Goal: Information Seeking & Learning: Find specific fact

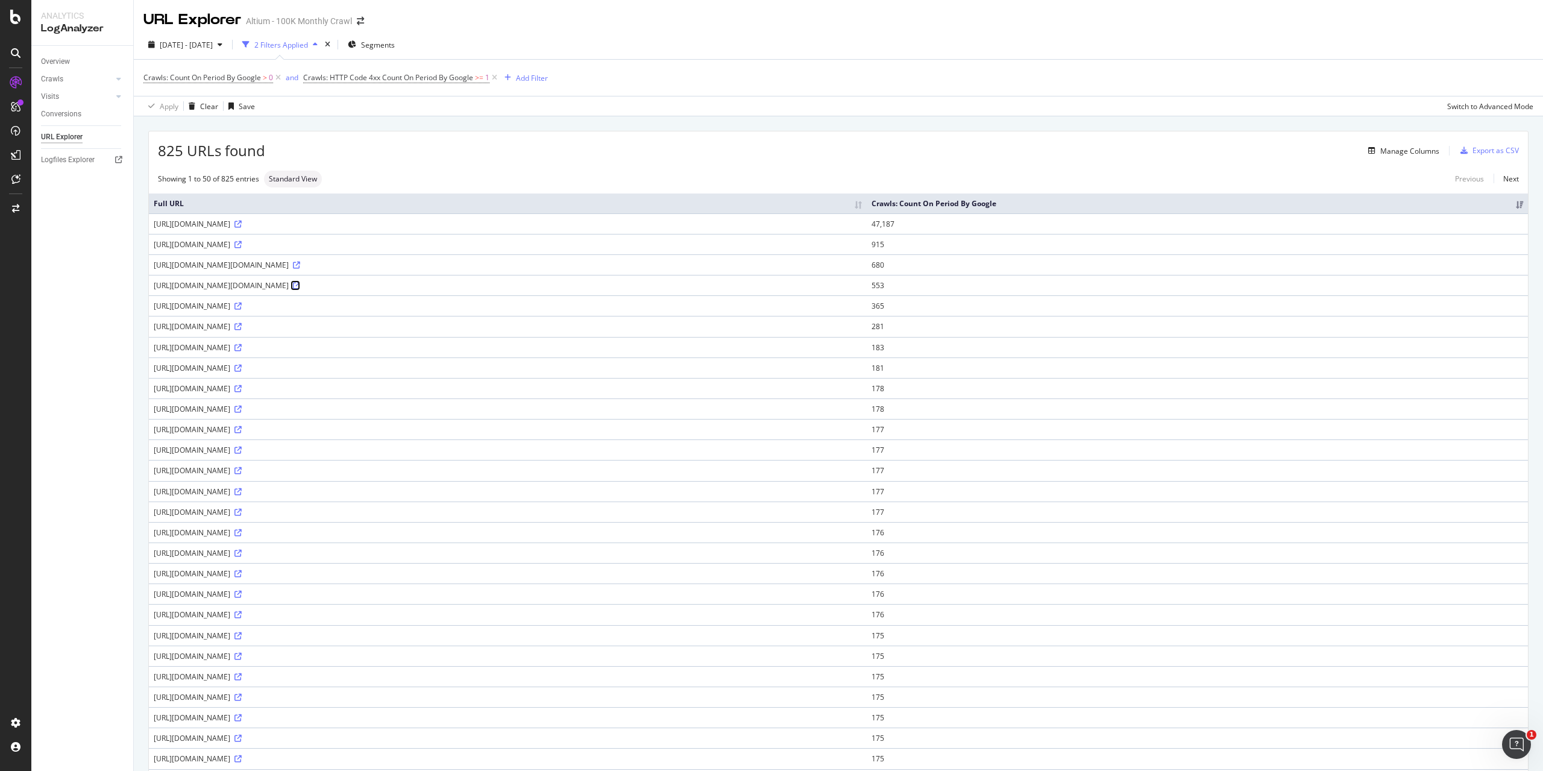
click at [300, 283] on icon at bounding box center [296, 285] width 7 height 7
click at [401, 221] on div "[URL][DOMAIN_NAME]" at bounding box center [508, 224] width 708 height 10
click at [242, 223] on icon at bounding box center [237, 224] width 7 height 7
click at [242, 246] on icon at bounding box center [237, 244] width 7 height 7
click at [300, 262] on icon at bounding box center [296, 265] width 7 height 7
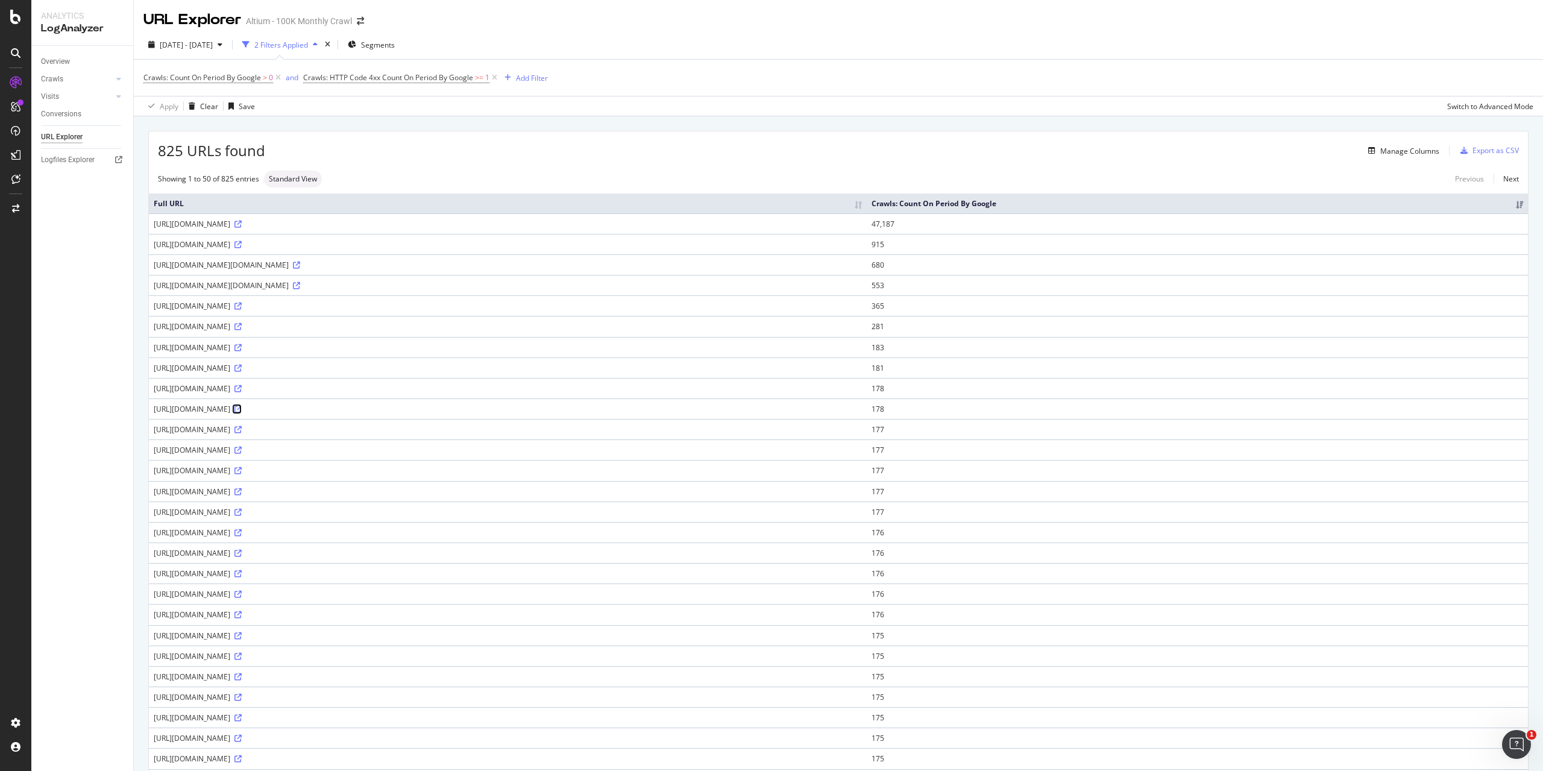
click at [242, 408] on icon at bounding box center [237, 409] width 7 height 7
click at [242, 327] on icon at bounding box center [237, 326] width 7 height 7
